Goal: Navigation & Orientation: Find specific page/section

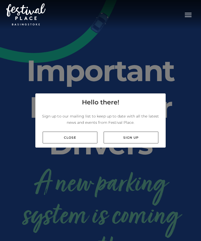
click at [84, 140] on div "Close Sign up" at bounding box center [100, 138] width 130 height 20
click at [81, 142] on link "Close" at bounding box center [70, 138] width 55 height 12
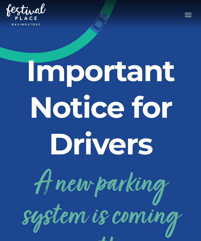
click at [190, 17] on span "Toggle navigation" at bounding box center [188, 17] width 7 height 1
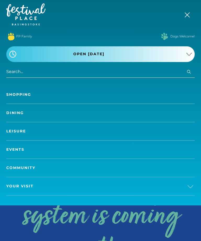
click at [13, 95] on link "Shopping" at bounding box center [100, 95] width 189 height 18
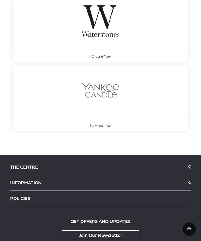
scroll to position [7996, 0]
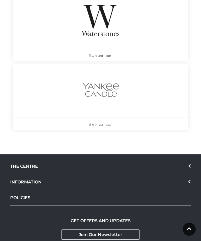
click at [21, 163] on div "THE CENTRE" at bounding box center [100, 167] width 181 height 16
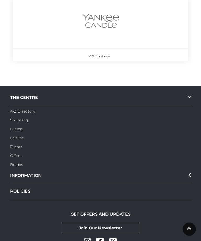
click at [24, 178] on div "INFORMATION" at bounding box center [100, 176] width 181 height 16
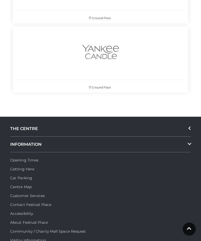
scroll to position [8033, 0]
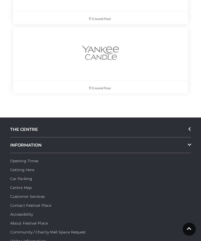
click at [22, 130] on div "THE CENTRE" at bounding box center [100, 130] width 181 height 16
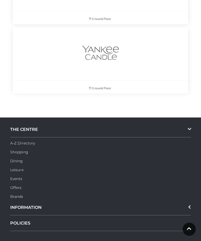
click at [15, 187] on link "Offers" at bounding box center [16, 188] width 12 height 5
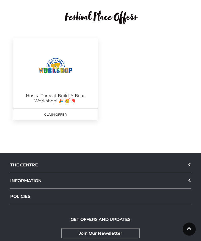
scroll to position [135, 0]
